Goal: Transaction & Acquisition: Purchase product/service

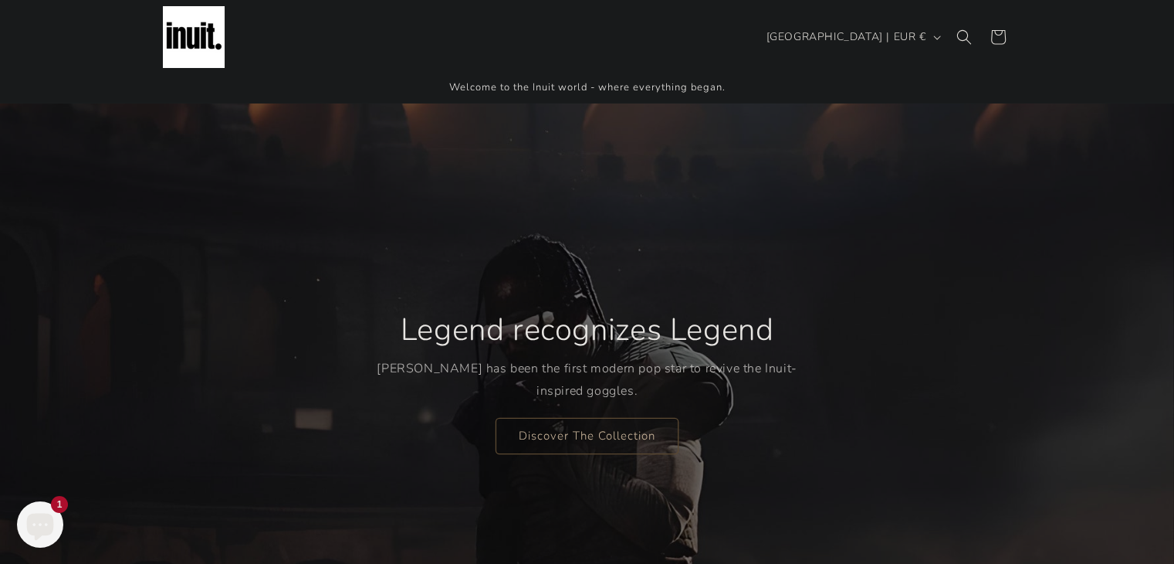
scroll to position [103, 0]
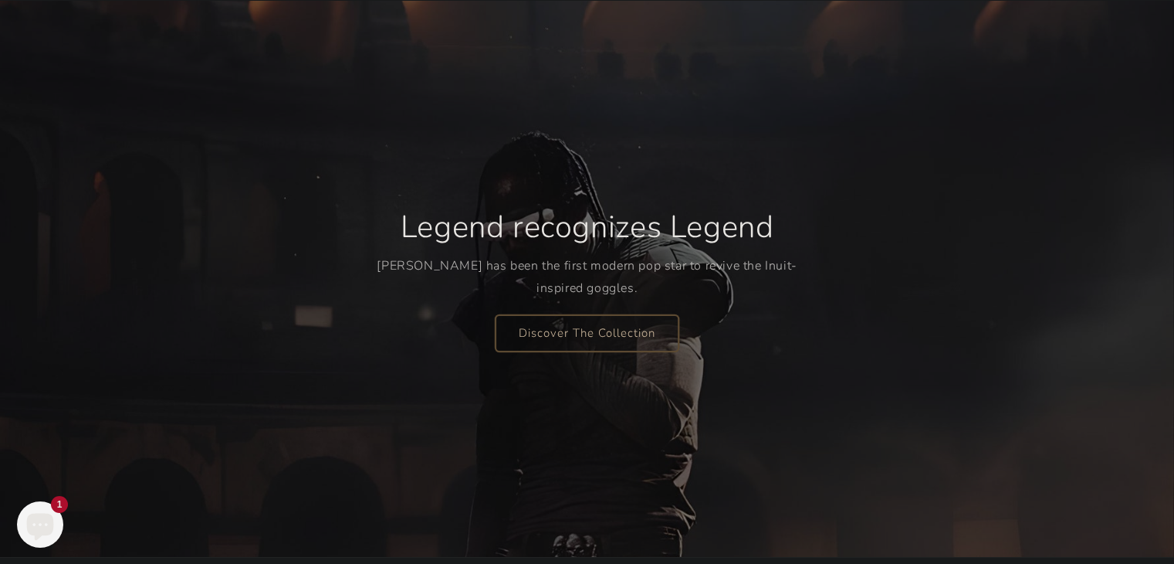
click at [606, 325] on link "Discover The Collection" at bounding box center [587, 332] width 183 height 36
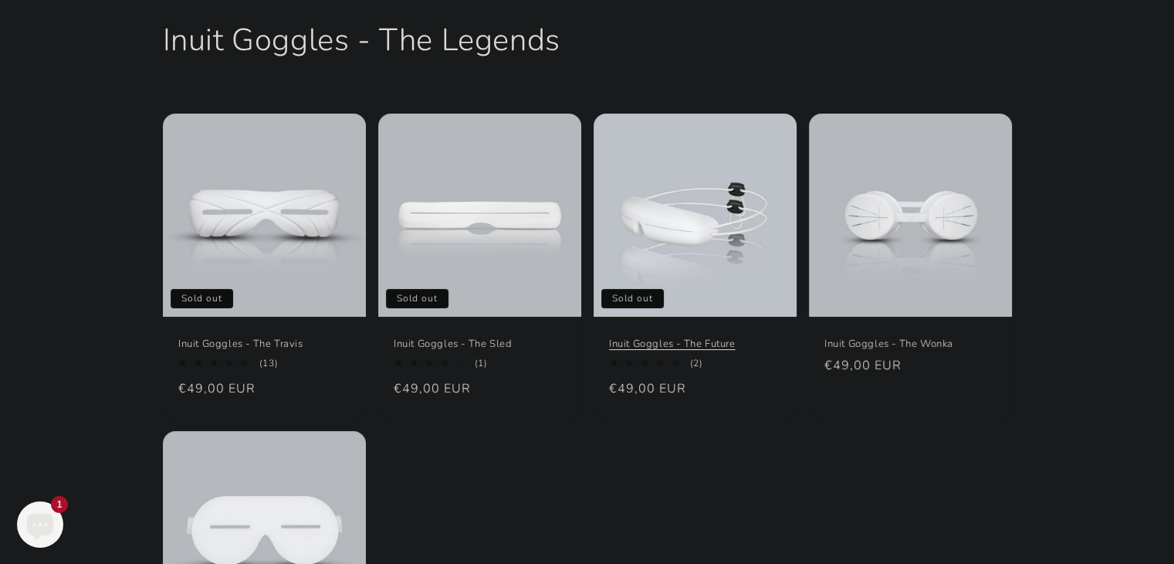
scroll to position [205, 0]
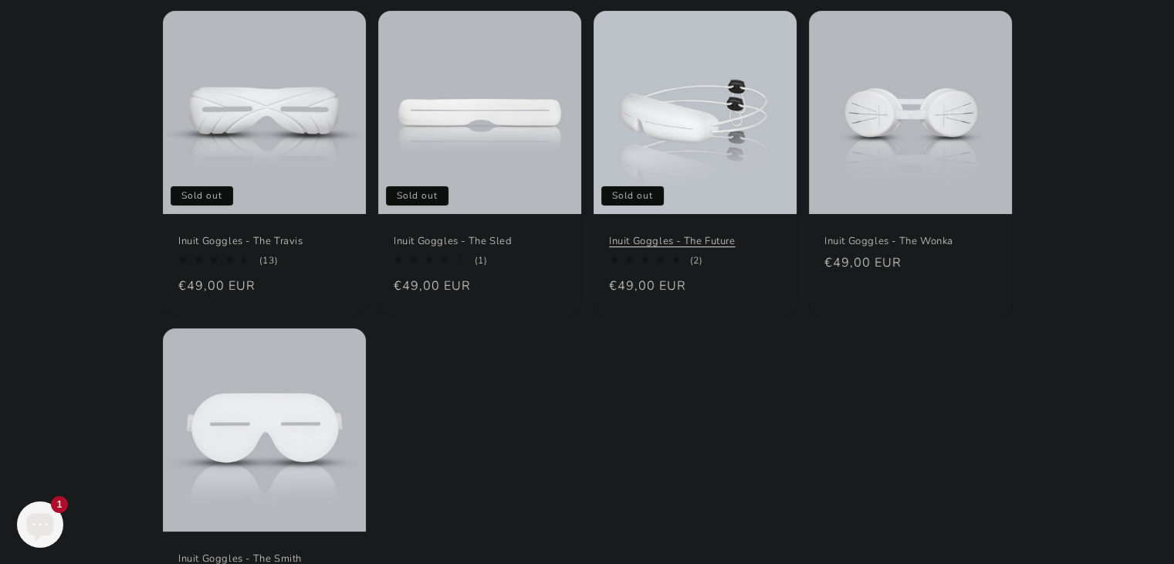
click at [710, 235] on link "Inuit Goggles - The Future" at bounding box center [695, 241] width 172 height 13
